Goal: Obtain resource: Download file/media

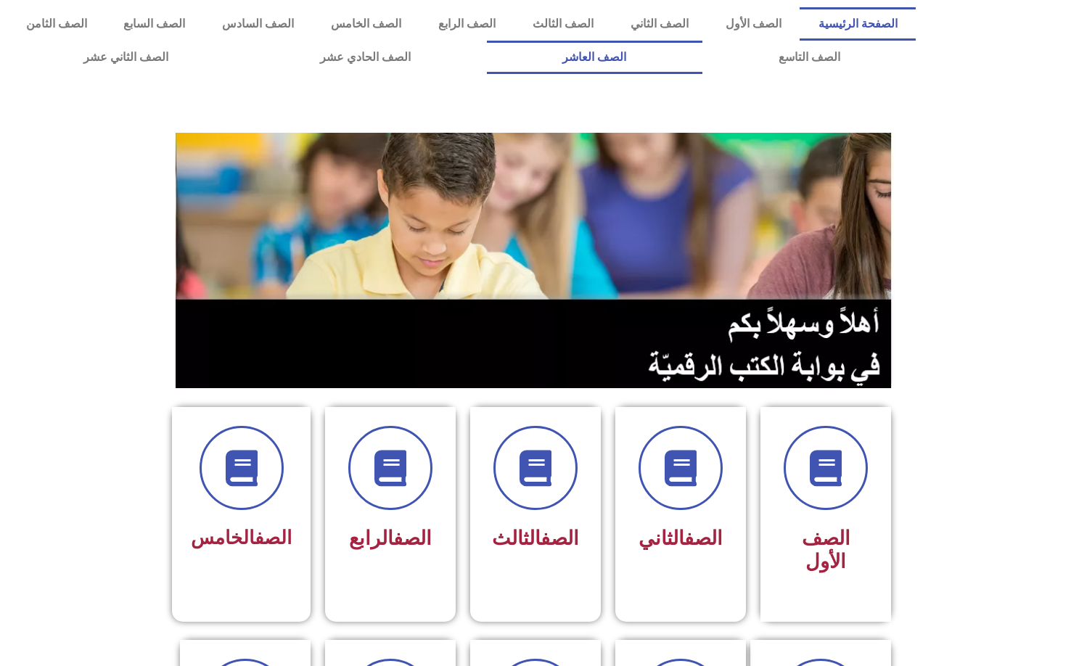
click at [487, 41] on link "الصف العاشر" at bounding box center [595, 57] width 216 height 33
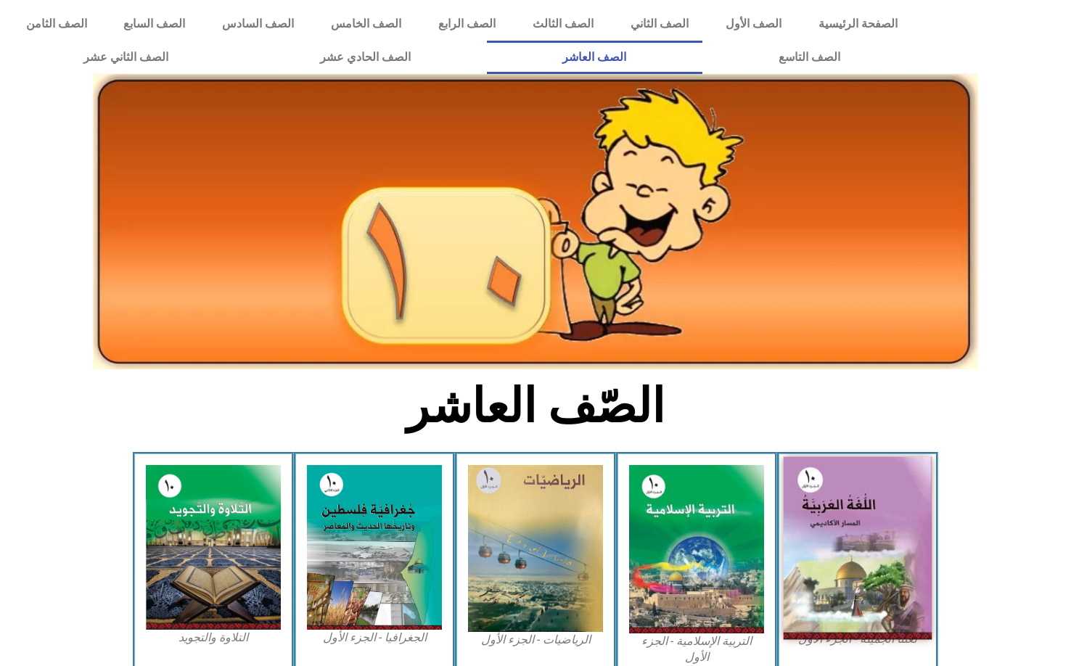
click at [851, 515] on img at bounding box center [858, 548] width 149 height 183
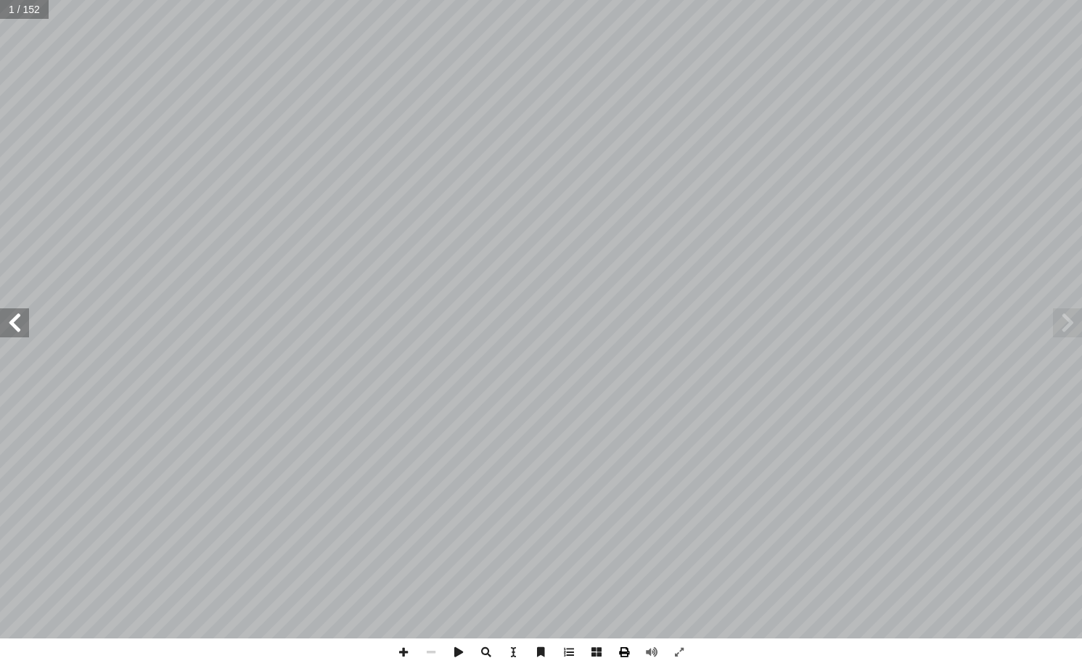
click at [626, 649] on span at bounding box center [624, 653] width 28 height 28
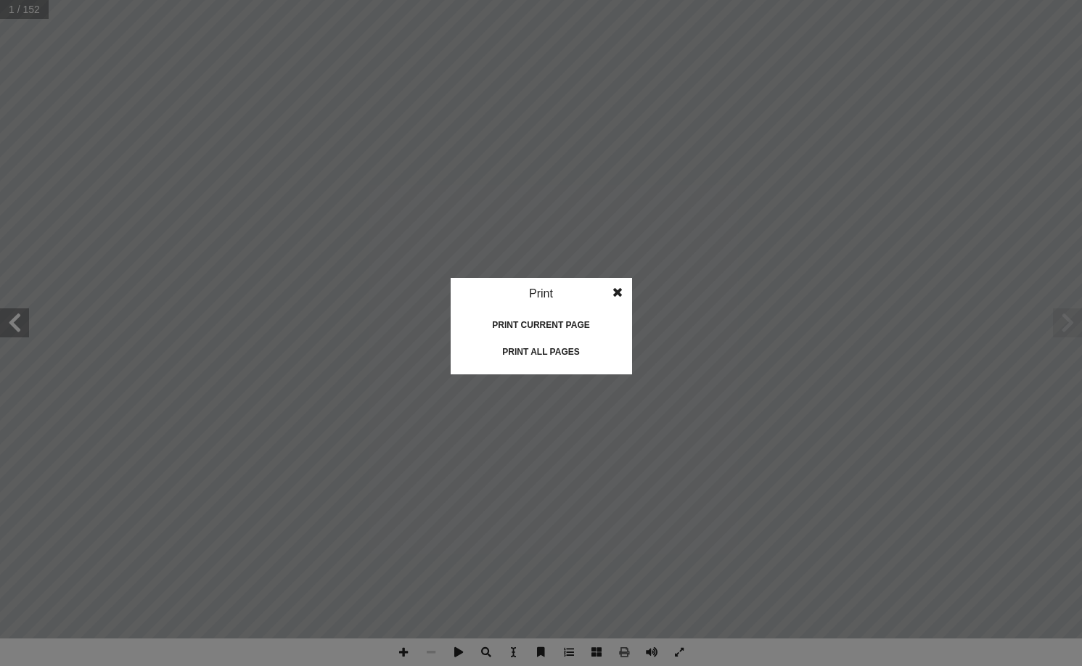
click at [500, 351] on div "Print all pages" at bounding box center [541, 351] width 145 height 23
